Goal: Task Accomplishment & Management: Use online tool/utility

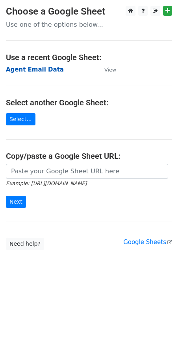
click at [40, 70] on strong "Agent Email Data" at bounding box center [35, 69] width 58 height 7
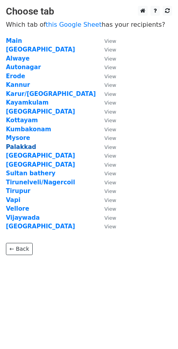
click at [17, 148] on strong "Palakkad" at bounding box center [21, 146] width 30 height 7
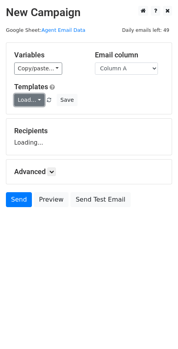
click at [32, 99] on link "Load..." at bounding box center [29, 100] width 30 height 12
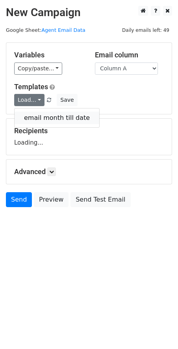
click at [44, 115] on link "email month till date" at bounding box center [57, 118] width 85 height 13
